Goal: Task Accomplishment & Management: Complete application form

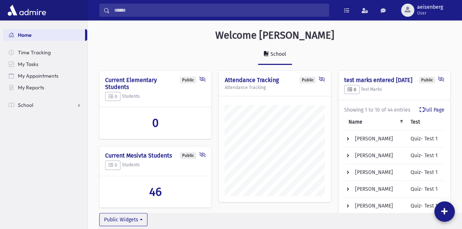
scroll to position [350, 375]
click at [21, 105] on span "School" at bounding box center [25, 105] width 15 height 7
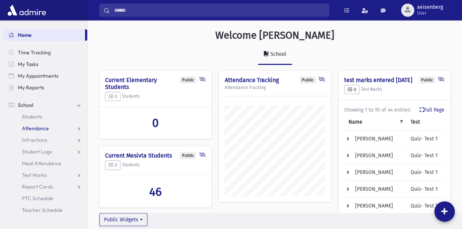
click at [39, 130] on span "Attendance" at bounding box center [35, 128] width 27 height 7
click at [34, 138] on span "Entry" at bounding box center [34, 140] width 12 height 7
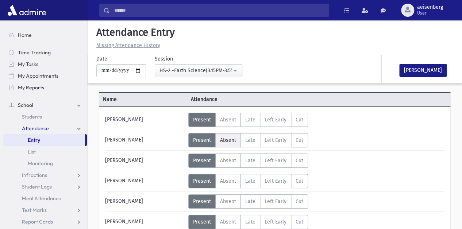
click at [228, 138] on span "Absent" at bounding box center [228, 140] width 16 height 6
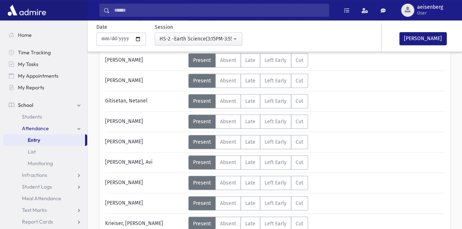
scroll to position [161, 0]
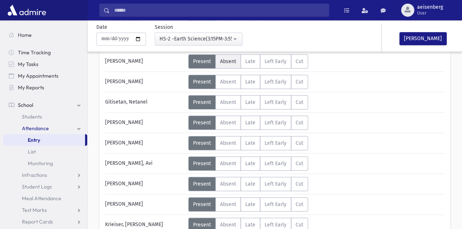
click at [229, 60] on span "Absent" at bounding box center [228, 61] width 16 height 6
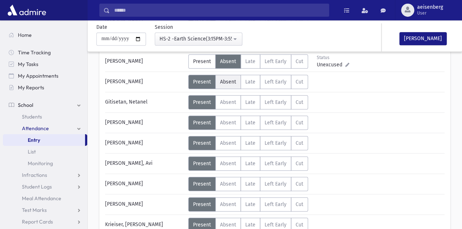
click at [230, 80] on span "Absent" at bounding box center [228, 82] width 16 height 6
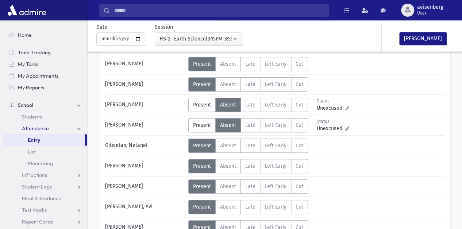
scroll to position [111, 0]
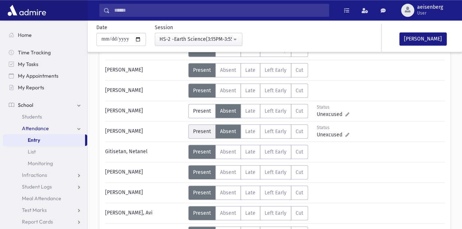
click at [201, 130] on span "Present" at bounding box center [202, 132] width 18 height 6
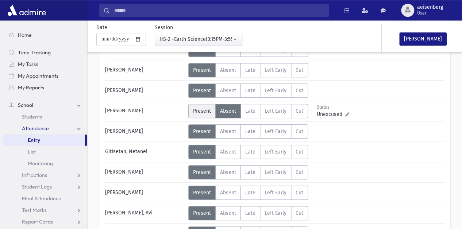
click at [198, 107] on label "Present P" at bounding box center [201, 111] width 27 height 14
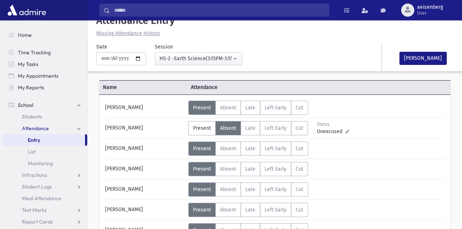
scroll to position [11, 0]
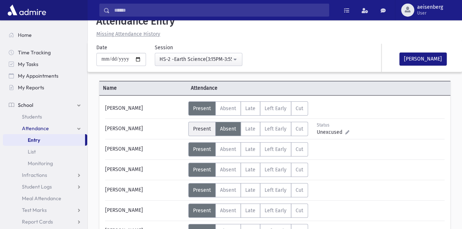
click at [201, 131] on span "Present" at bounding box center [202, 129] width 18 height 6
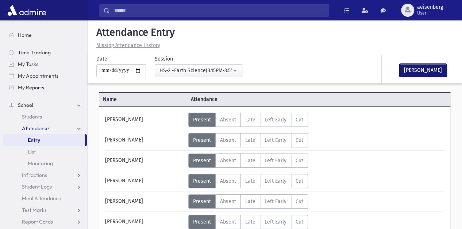
click at [424, 67] on button "[PERSON_NAME]" at bounding box center [422, 70] width 47 height 13
